Goal: Task Accomplishment & Management: Use online tool/utility

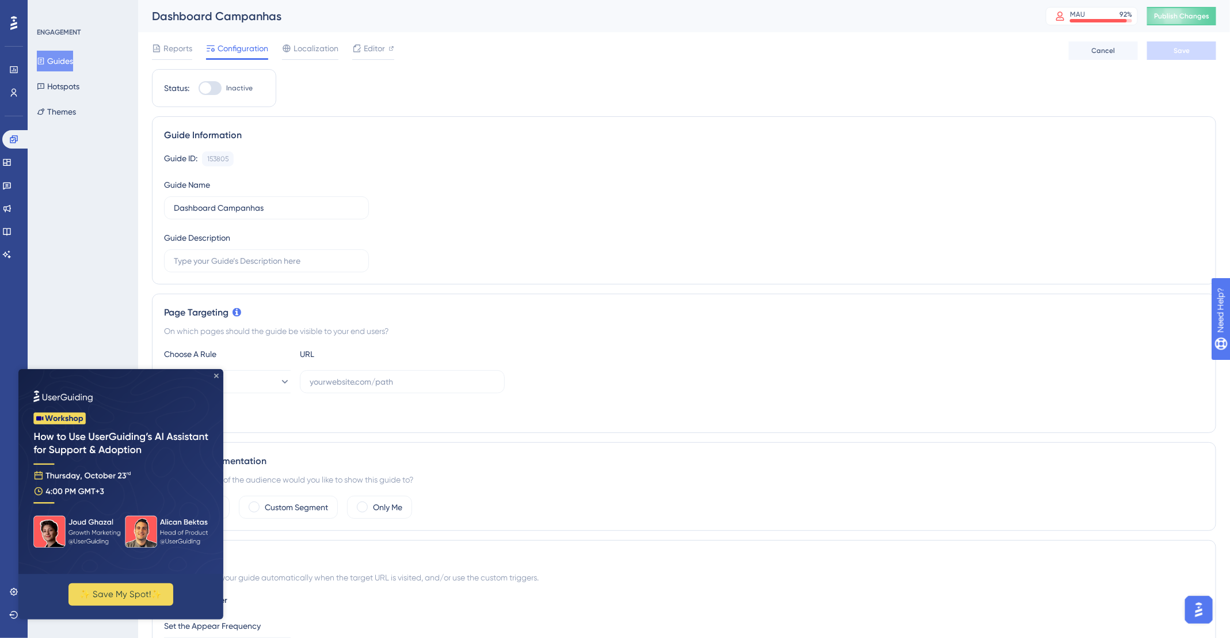
drag, startPoint x: 235, startPoint y: 742, endPoint x: 217, endPoint y: 373, distance: 369.3
click at [217, 373] on icon "Close Preview" at bounding box center [216, 375] width 5 height 5
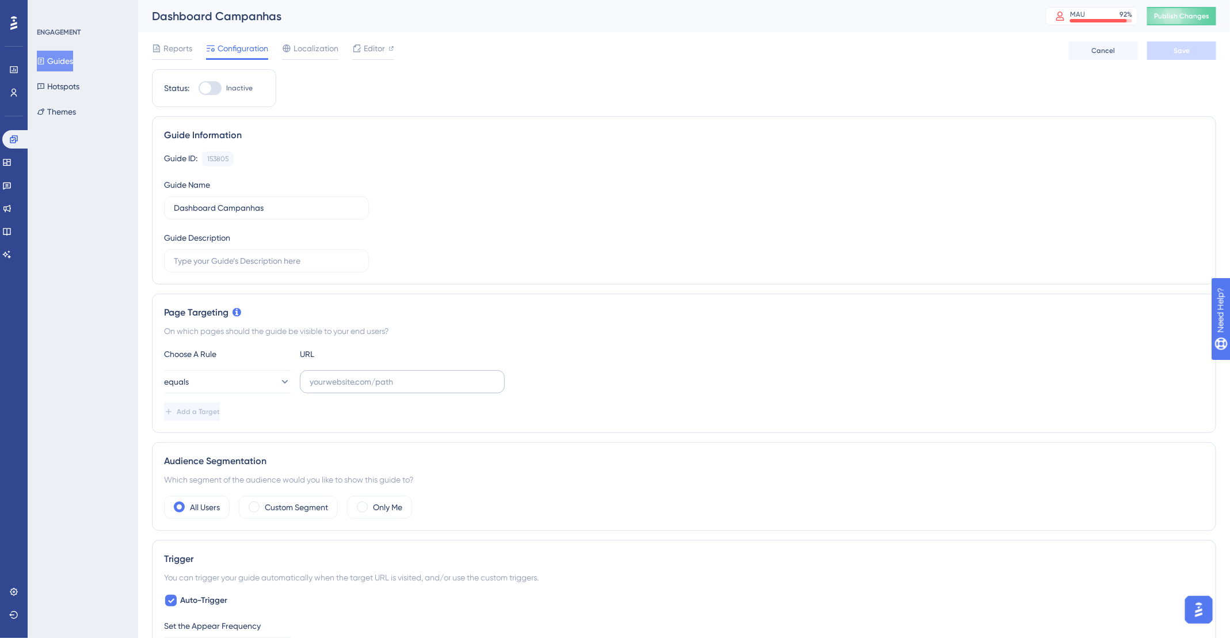
click at [321, 389] on label at bounding box center [402, 381] width 205 height 23
click at [321, 388] on input "text" at bounding box center [402, 381] width 185 height 13
paste input "[URL][DOMAIN_NAME]"
type input "[URL][DOMAIN_NAME]"
click at [1193, 57] on button "Save" at bounding box center [1181, 50] width 69 height 18
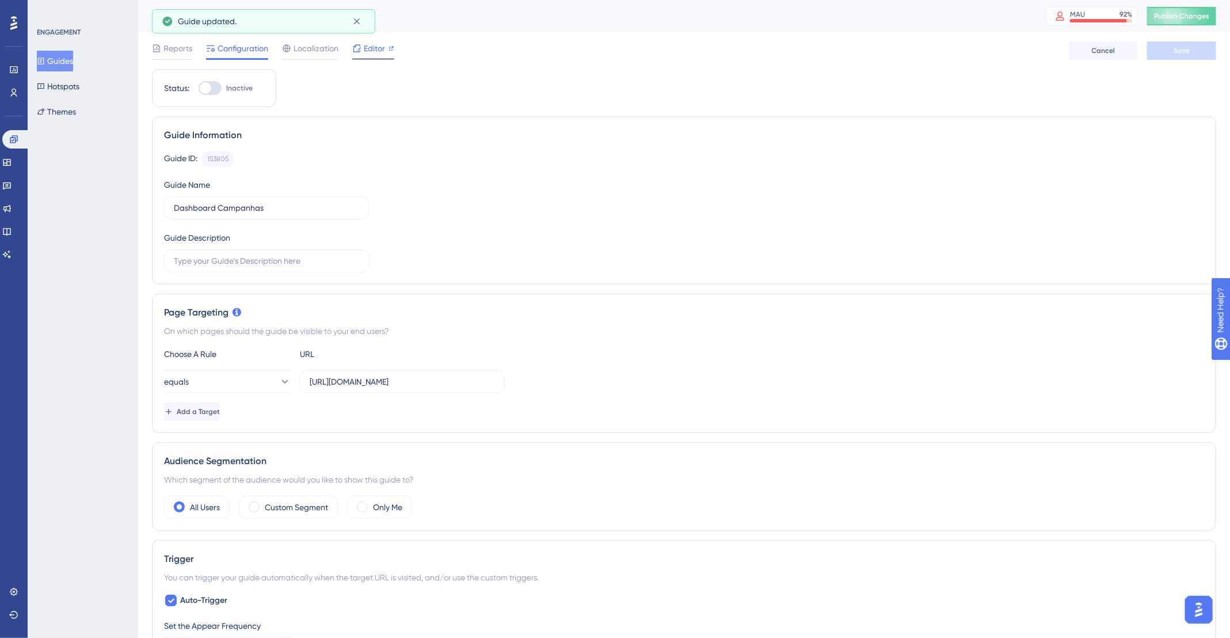
click at [379, 55] on div "Editor" at bounding box center [373, 50] width 42 height 18
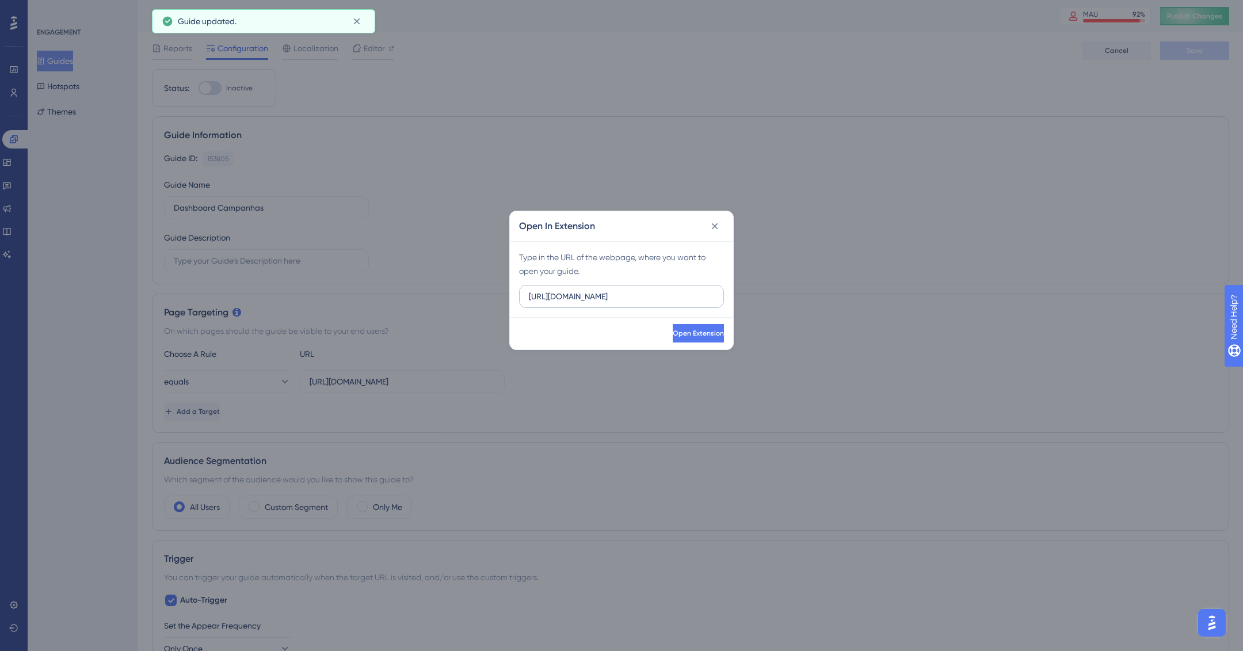
drag, startPoint x: 639, startPoint y: 304, endPoint x: 634, endPoint y: 299, distance: 6.9
click at [636, 302] on label "[URL][DOMAIN_NAME]" at bounding box center [621, 296] width 205 height 23
click at [636, 302] on input "[URL][DOMAIN_NAME]" at bounding box center [621, 296] width 185 height 13
click at [634, 299] on input "[URL][DOMAIN_NAME]" at bounding box center [621, 296] width 185 height 13
click at [634, 298] on input "[URL][DOMAIN_NAME]" at bounding box center [621, 296] width 185 height 13
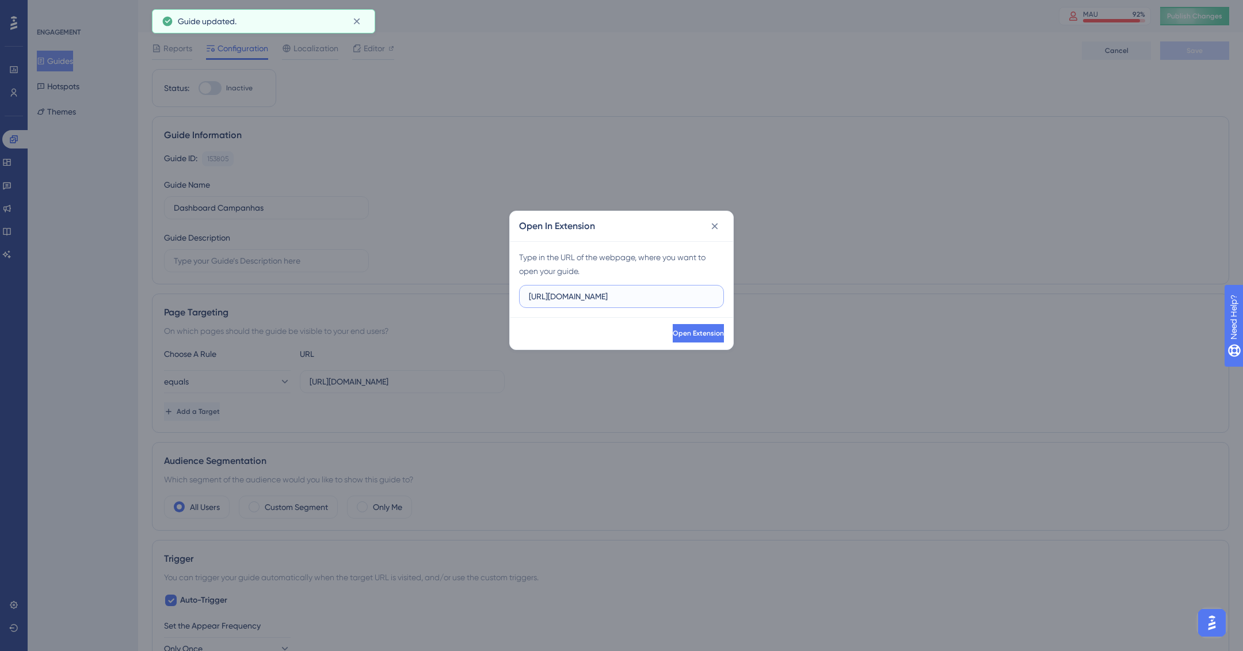
click at [634, 298] on input "[URL][DOMAIN_NAME]" at bounding box center [621, 296] width 185 height 13
paste input "/campaigns/227"
type input "[URL][DOMAIN_NAME]"
click at [691, 337] on span "Open Extension" at bounding box center [697, 333] width 51 height 9
